Goal: Transaction & Acquisition: Purchase product/service

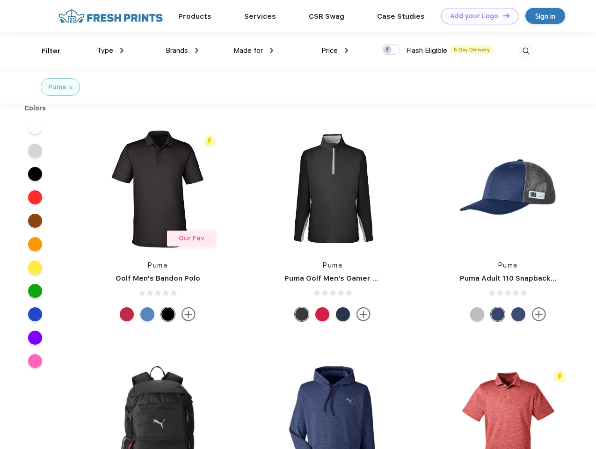
click at [476, 16] on link "Add your Logo Design Tool" at bounding box center [479, 16] width 77 height 16
click at [0, 0] on div "Design Tool" at bounding box center [0, 0] width 0 height 0
click at [502, 15] on link "Add your Logo Design Tool" at bounding box center [479, 16] width 77 height 16
click at [45, 51] on div "Filter" at bounding box center [51, 51] width 19 height 11
click at [110, 51] on span "Type" at bounding box center [105, 50] width 16 height 8
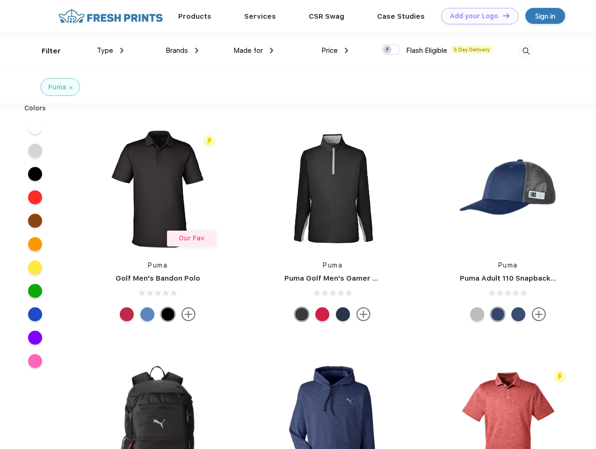
click at [182, 51] on span "Brands" at bounding box center [177, 50] width 22 height 8
click at [254, 51] on span "Made for" at bounding box center [247, 50] width 29 height 8
click at [335, 51] on span "Price" at bounding box center [329, 50] width 16 height 8
click at [391, 50] on div at bounding box center [391, 49] width 18 height 10
click at [388, 50] on input "checkbox" at bounding box center [385, 47] width 6 height 6
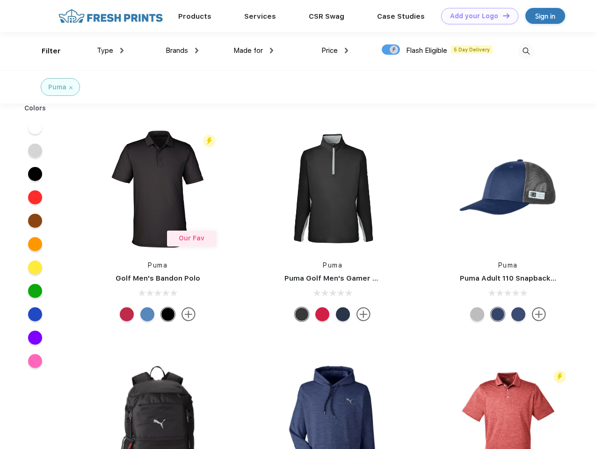
click at [526, 51] on img at bounding box center [525, 51] width 15 height 15
